Goal: Communication & Community: Answer question/provide support

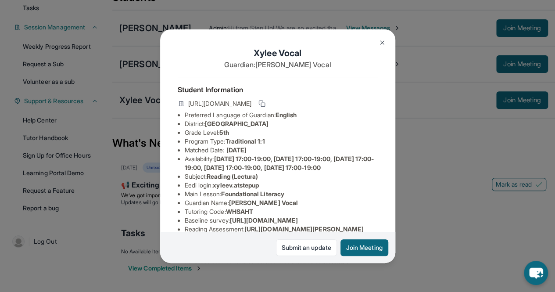
scroll to position [145, 0]
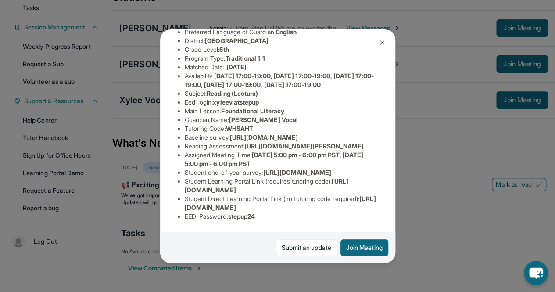
click at [380, 44] on img at bounding box center [382, 42] width 7 height 7
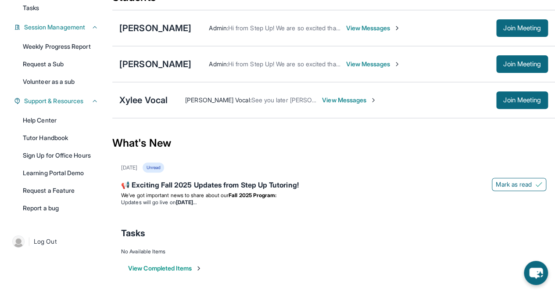
scroll to position [0, 0]
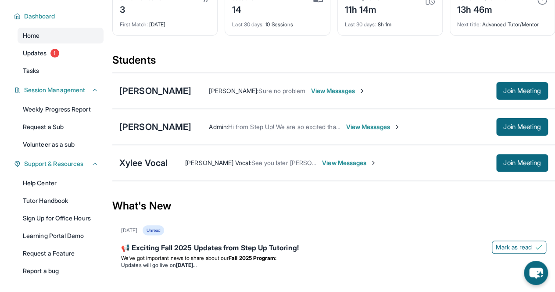
scroll to position [57, 0]
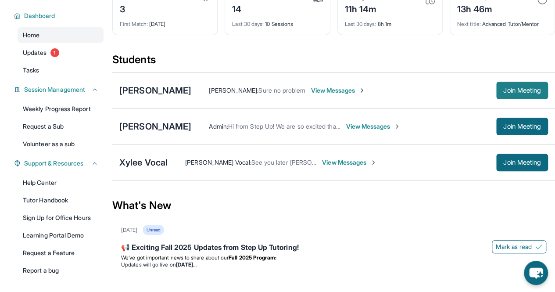
click at [516, 89] on span "Join Meeting" at bounding box center [522, 90] width 38 height 5
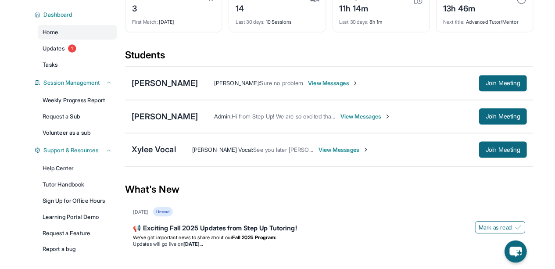
scroll to position [0, 0]
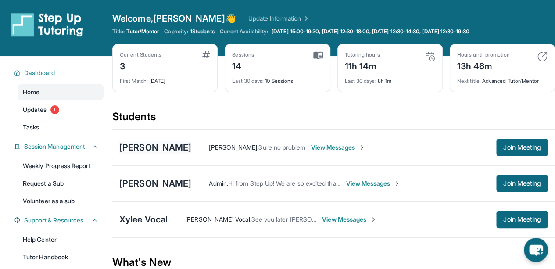
click at [174, 147] on div "[PERSON_NAME]" at bounding box center [155, 147] width 72 height 12
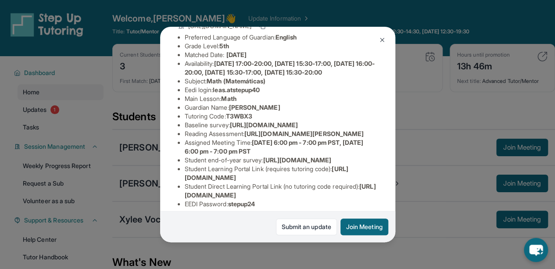
scroll to position [75, 319]
drag, startPoint x: 182, startPoint y: 149, endPoint x: 407, endPoint y: 167, distance: 226.2
click at [407, 167] on div "[PERSON_NAME] Guardian: [PERSON_NAME] Student Information [URL][DOMAIN_NAME] Pr…" at bounding box center [277, 134] width 555 height 269
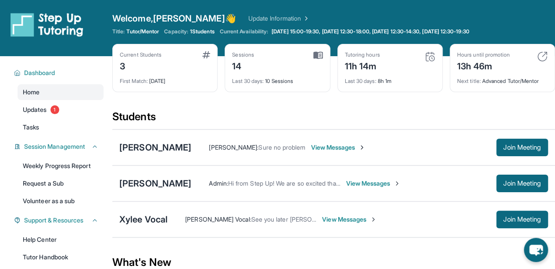
copy span "[URL][DOMAIN_NAME]"
click at [209, 150] on div "[PERSON_NAME] : Sure no problem" at bounding box center [257, 147] width 97 height 9
click at [160, 143] on div "[PERSON_NAME]" at bounding box center [155, 147] width 72 height 12
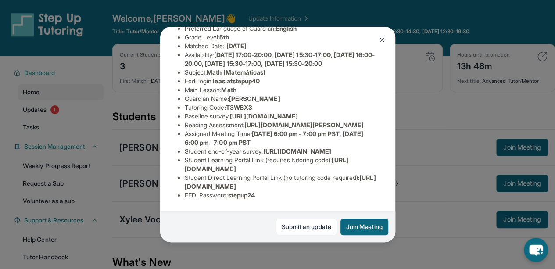
scroll to position [113, 319]
drag, startPoint x: 183, startPoint y: 110, endPoint x: 392, endPoint y: 125, distance: 209.4
click at [392, 125] on div "[PERSON_NAME] Guardian: [PERSON_NAME] Student Information [URL][DOMAIN_NAME] Pr…" at bounding box center [277, 134] width 235 height 215
copy span "[URL][DOMAIN_NAME]"
